Goal: Find specific page/section: Find specific page/section

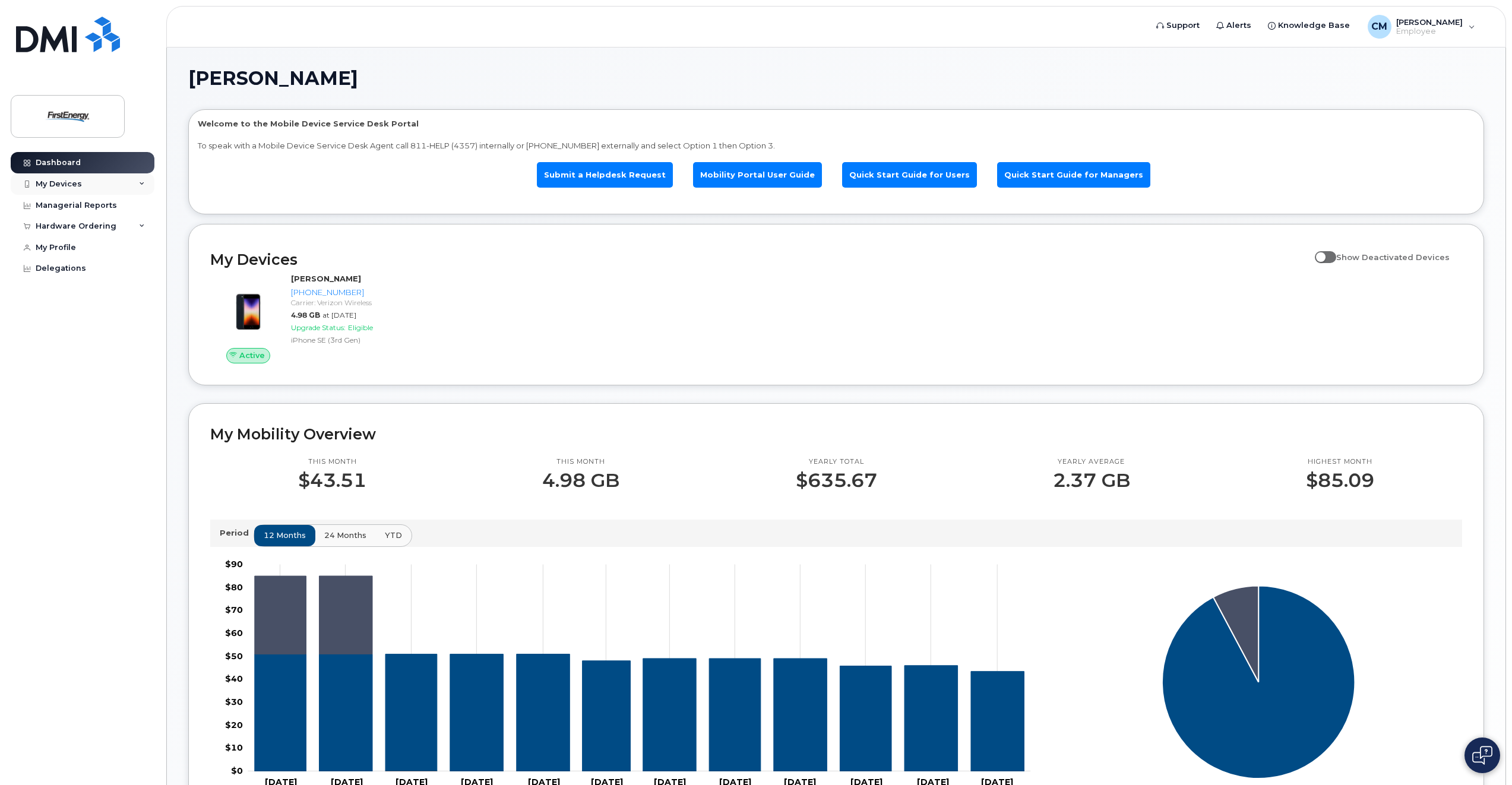
click at [143, 184] on icon at bounding box center [142, 184] width 6 height 6
click at [99, 235] on div "([PERSON_NAME])" at bounding box center [109, 239] width 73 height 11
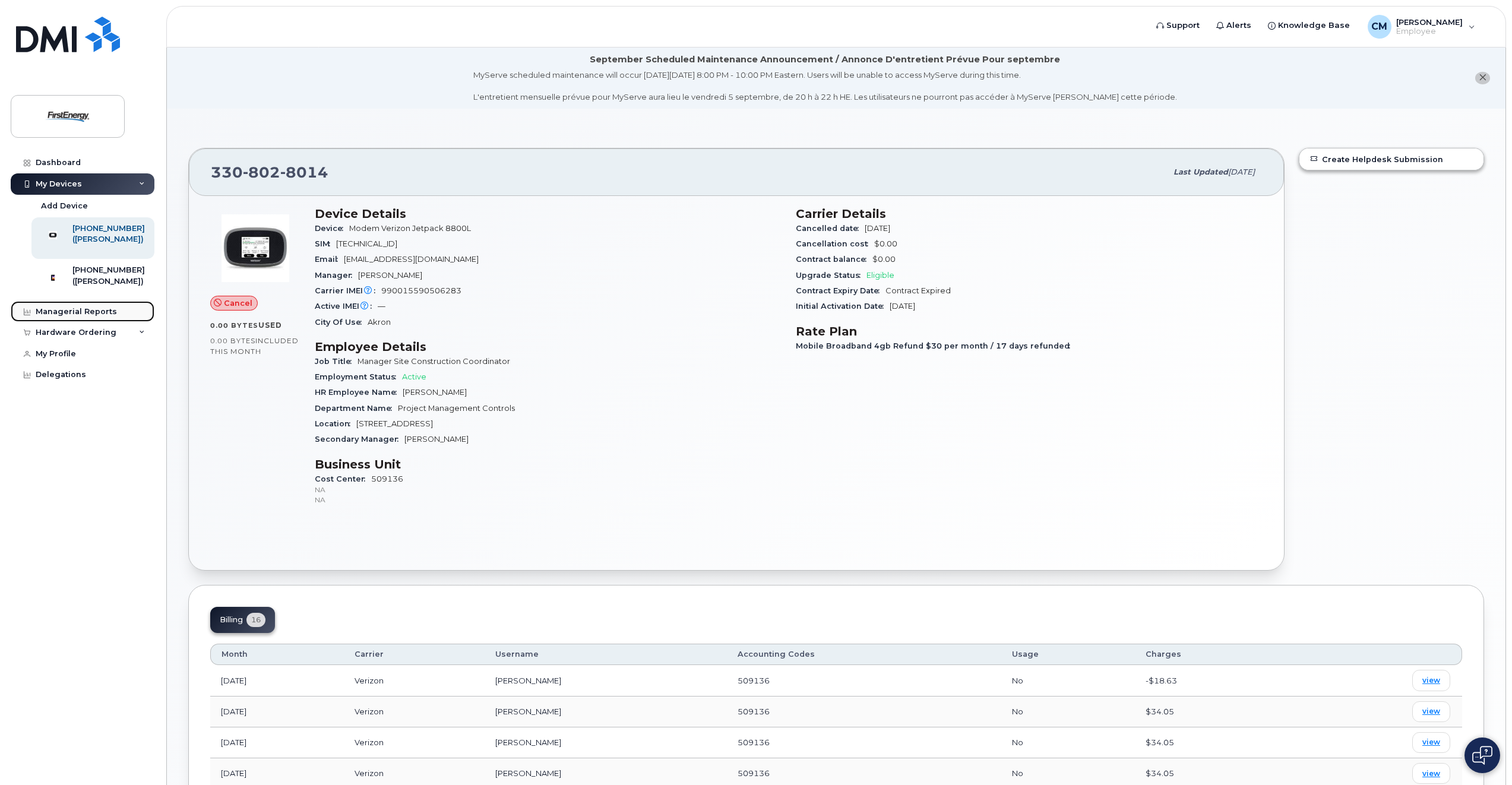
click at [54, 317] on div "Managerial Reports" at bounding box center [76, 312] width 81 height 9
click at [56, 161] on div "Dashboard" at bounding box center [58, 163] width 45 height 9
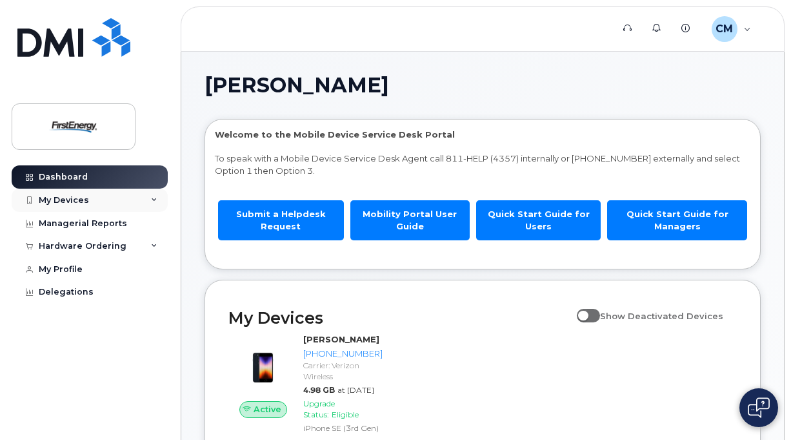
click at [52, 201] on div "My Devices" at bounding box center [64, 200] width 50 height 10
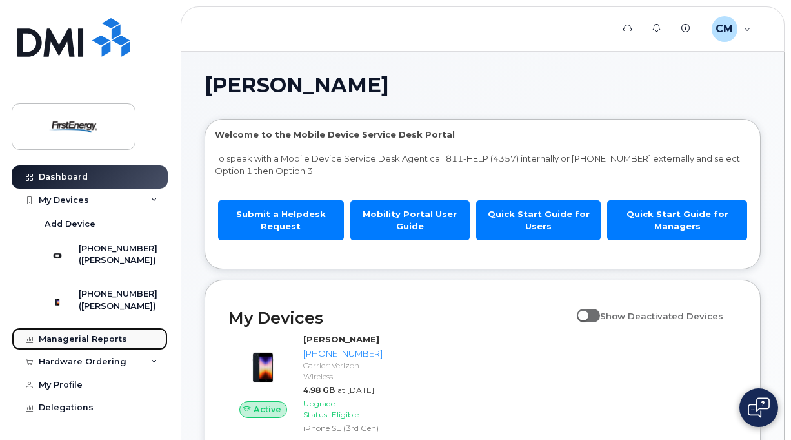
click at [81, 344] on div "Managerial Reports" at bounding box center [83, 339] width 88 height 10
click at [72, 367] on div "Hardware Ordering" at bounding box center [83, 361] width 88 height 10
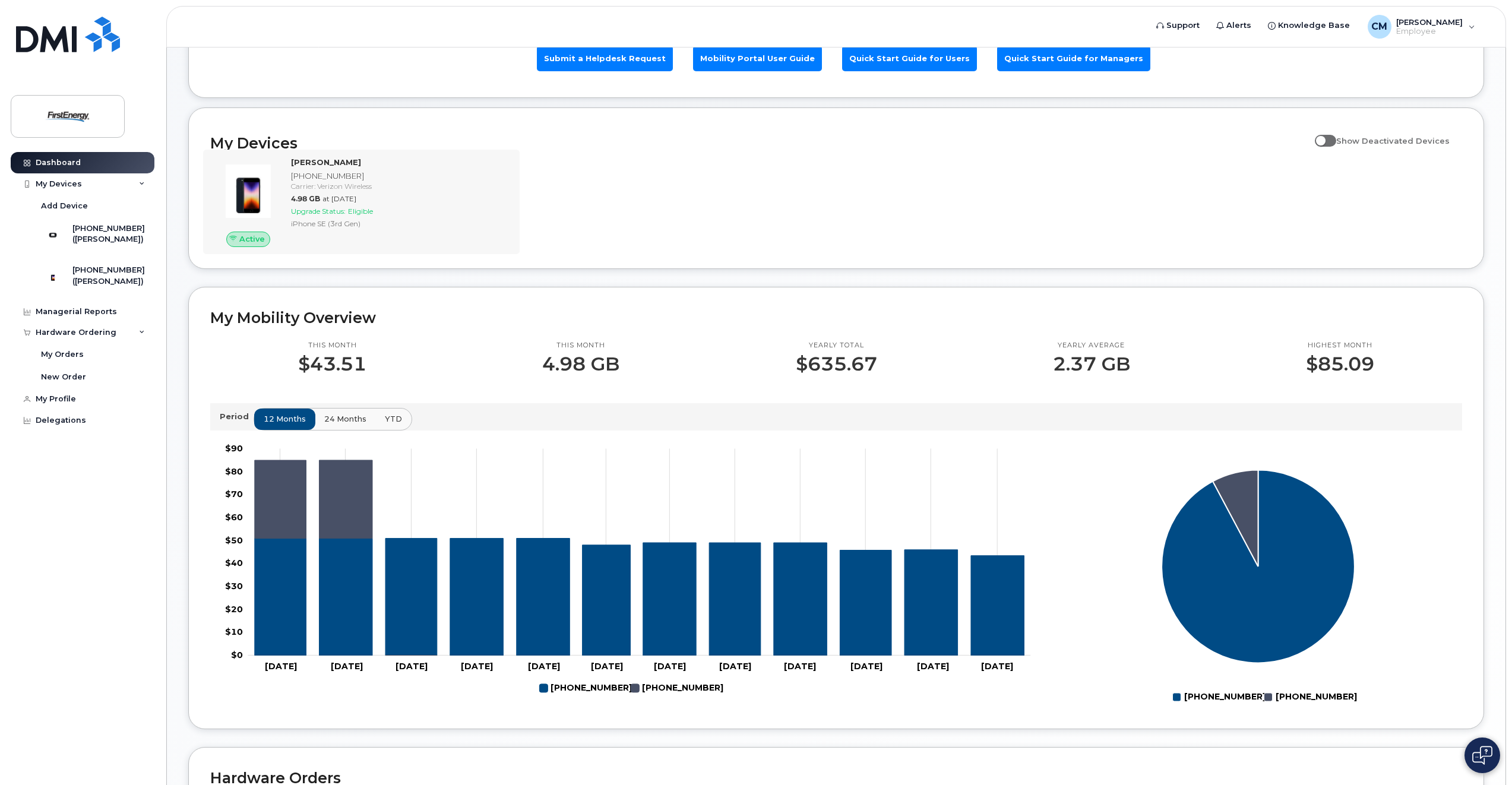
scroll to position [119, 0]
